Goal: Task Accomplishment & Management: Use online tool/utility

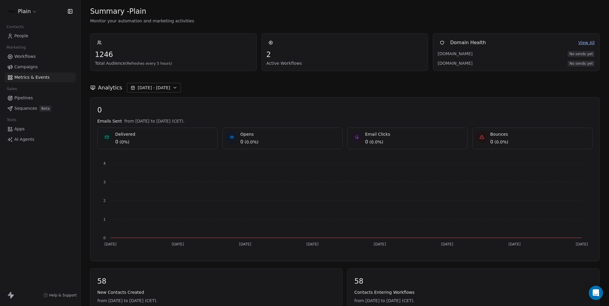
scroll to position [299, 0]
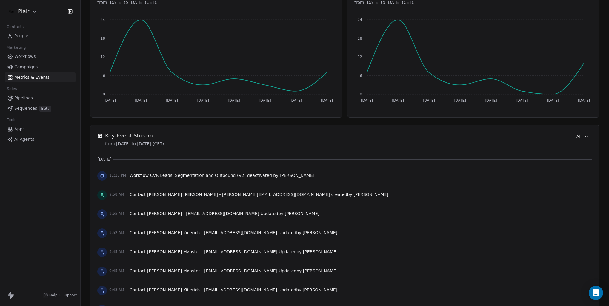
click at [39, 36] on link "People" at bounding box center [40, 36] width 71 height 10
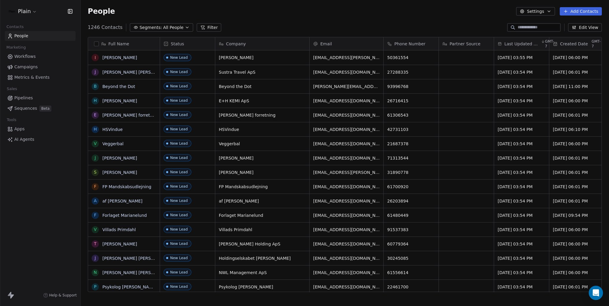
scroll to position [265, 524]
drag, startPoint x: 528, startPoint y: 44, endPoint x: 511, endPoint y: 42, distance: 16.8
click at [509, 43] on span "Last Updated Date" at bounding box center [521, 44] width 35 height 6
click at [516, 43] on html "Plain Contacts People Marketing Workflows Campaigns Metrics & Events Sales Pipe…" at bounding box center [304, 153] width 609 height 306
click at [516, 43] on span "Last Updated Date" at bounding box center [521, 44] width 35 height 6
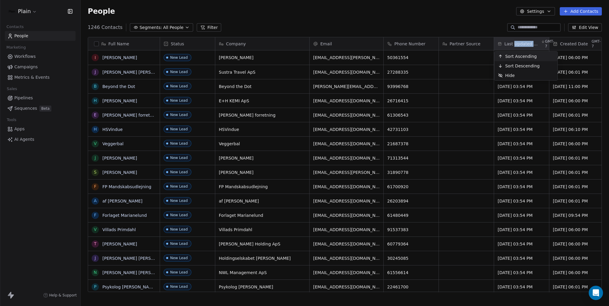
drag, startPoint x: 516, startPoint y: 43, endPoint x: 519, endPoint y: 68, distance: 25.8
click at [519, 68] on span "Sort Descending" at bounding box center [522, 66] width 35 height 6
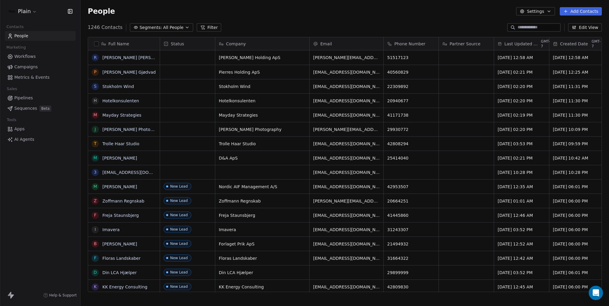
click at [526, 45] on span "Last Updated Date" at bounding box center [521, 44] width 35 height 6
click at [522, 66] on span "Sort Descending" at bounding box center [522, 66] width 35 height 6
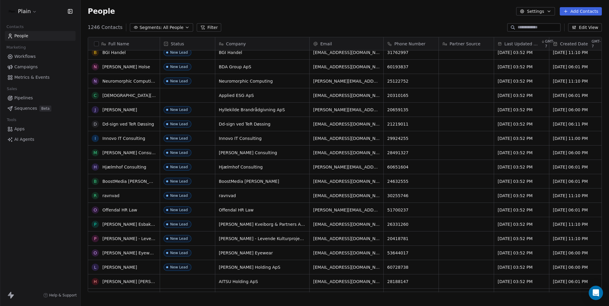
scroll to position [0, 0]
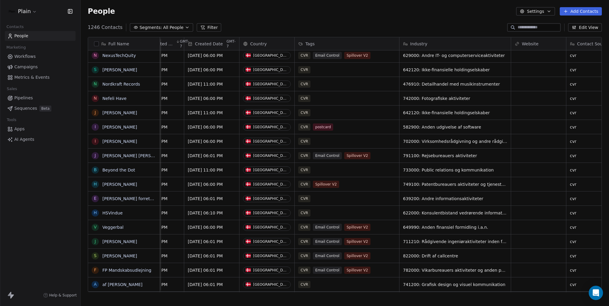
click at [140, 28] on span "Segments:" at bounding box center [150, 27] width 22 height 6
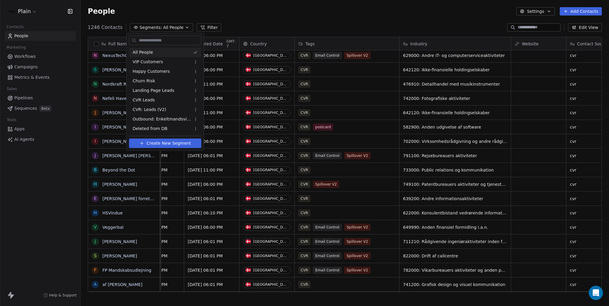
click at [205, 23] on html "Plain Contacts People Marketing Workflows Campaigns Metrics & Events Sales Pipe…" at bounding box center [304, 153] width 609 height 306
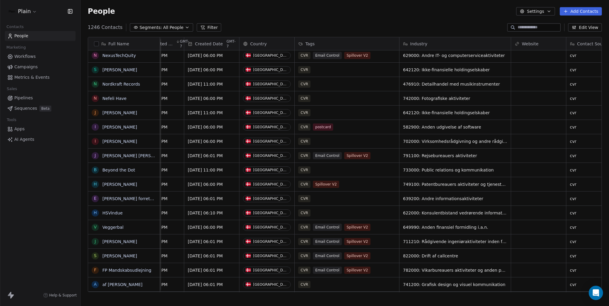
click at [202, 26] on button "Filter" at bounding box center [209, 27] width 25 height 8
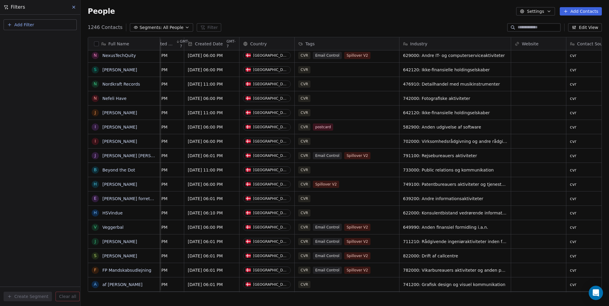
click at [44, 27] on button "Add Filter" at bounding box center [40, 24] width 73 height 11
click at [45, 36] on span "Contact properties" at bounding box center [29, 39] width 39 height 6
type input "****"
click at [35, 61] on div "Tags" at bounding box center [40, 60] width 61 height 6
click at [47, 65] on div "Includes" at bounding box center [40, 64] width 63 height 10
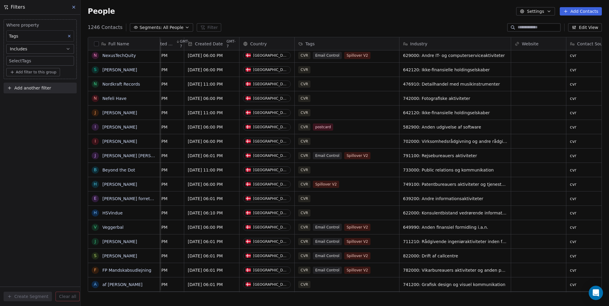
click at [45, 60] on body "Plain Contacts People Marketing Workflows Campaigns Metrics & Events Sales Pipe…" at bounding box center [304, 153] width 609 height 306
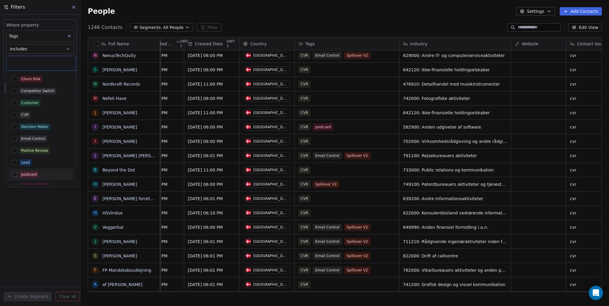
click at [14, 175] on button "Suggestions" at bounding box center [14, 174] width 5 height 5
click at [46, 208] on html "Plain Contacts People Marketing Workflows Campaigns Metrics & Events Sales Pipe…" at bounding box center [304, 153] width 609 height 306
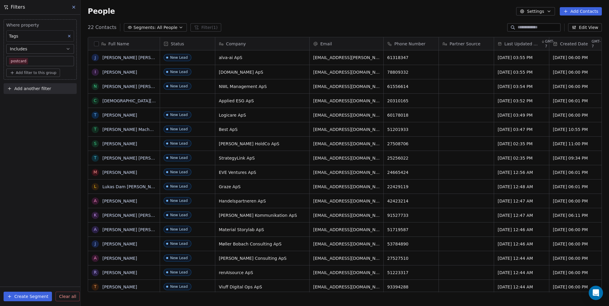
scroll to position [55, 0]
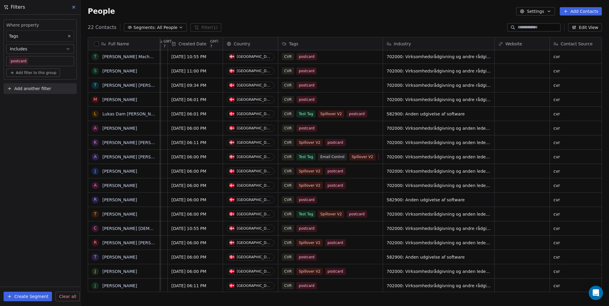
click at [472, 293] on div "Full Name J [PERSON_NAME] [PERSON_NAME] I [PERSON_NAME] N [PERSON_NAME] [PERSON…" at bounding box center [345, 167] width 529 height 270
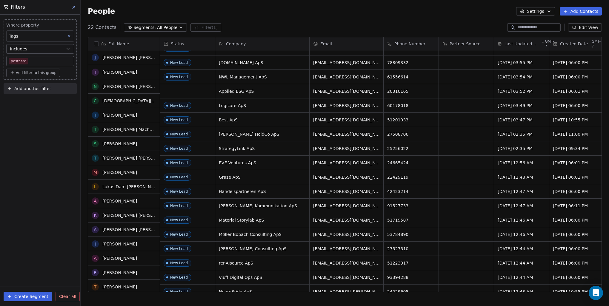
scroll to position [0, 0]
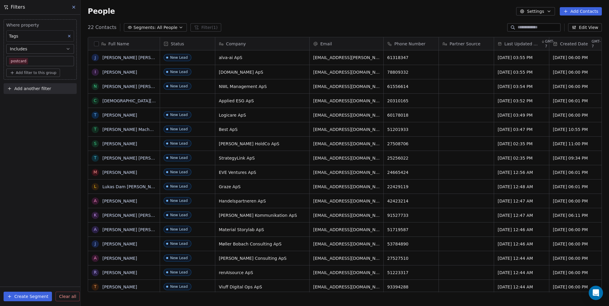
click at [73, 8] on icon at bounding box center [73, 7] width 5 height 5
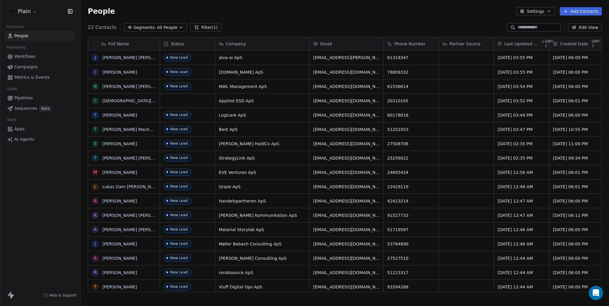
click at [194, 27] on button "Filter (1)" at bounding box center [206, 27] width 31 height 8
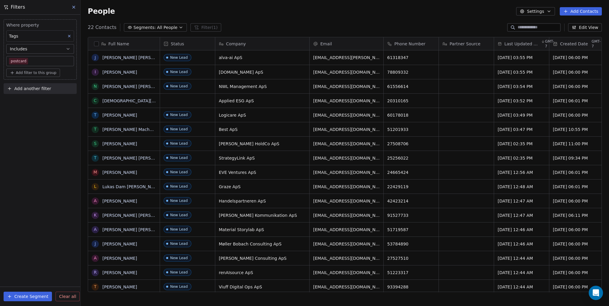
click at [68, 299] on span "Clear all" at bounding box center [67, 297] width 17 height 6
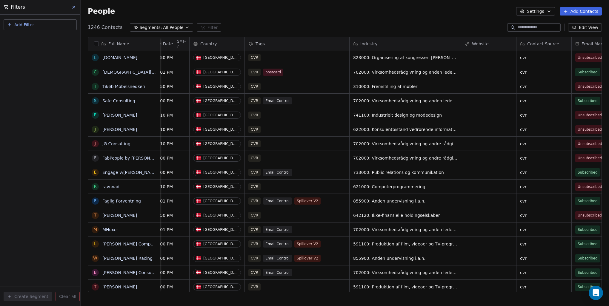
scroll to position [0, 415]
